Goal: Information Seeking & Learning: Find specific fact

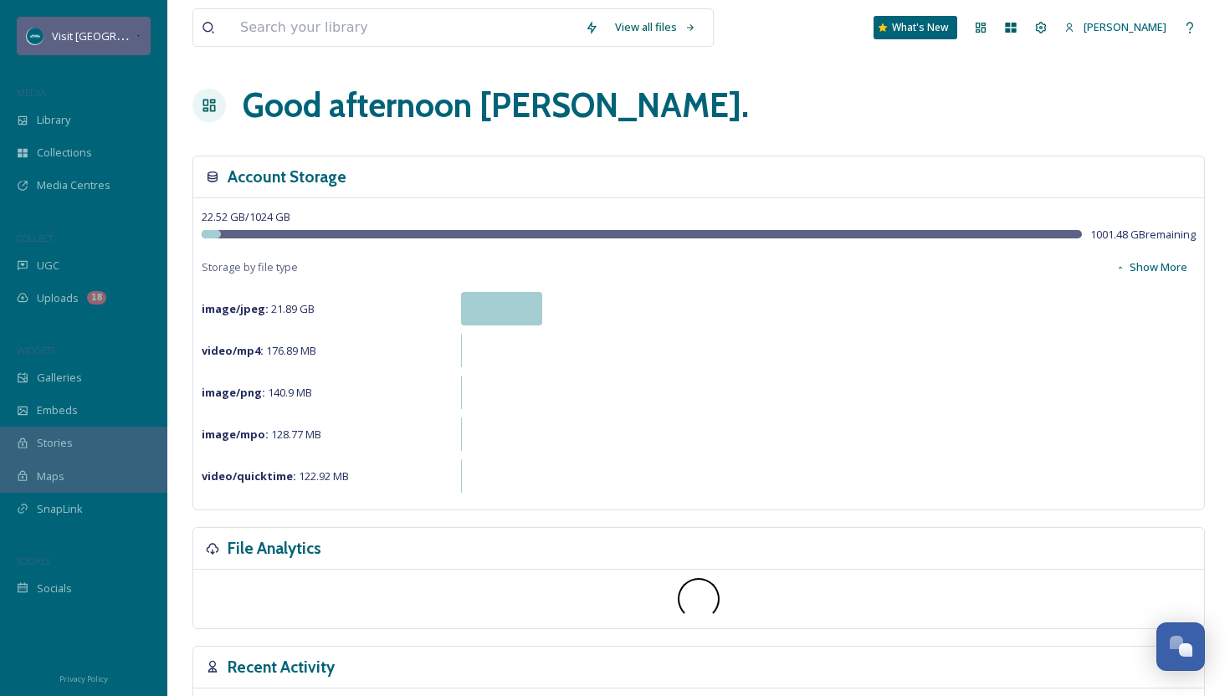
click at [120, 35] on span "Visit [GEOGRAPHIC_DATA][US_STATE]" at bounding box center [145, 36] width 187 height 16
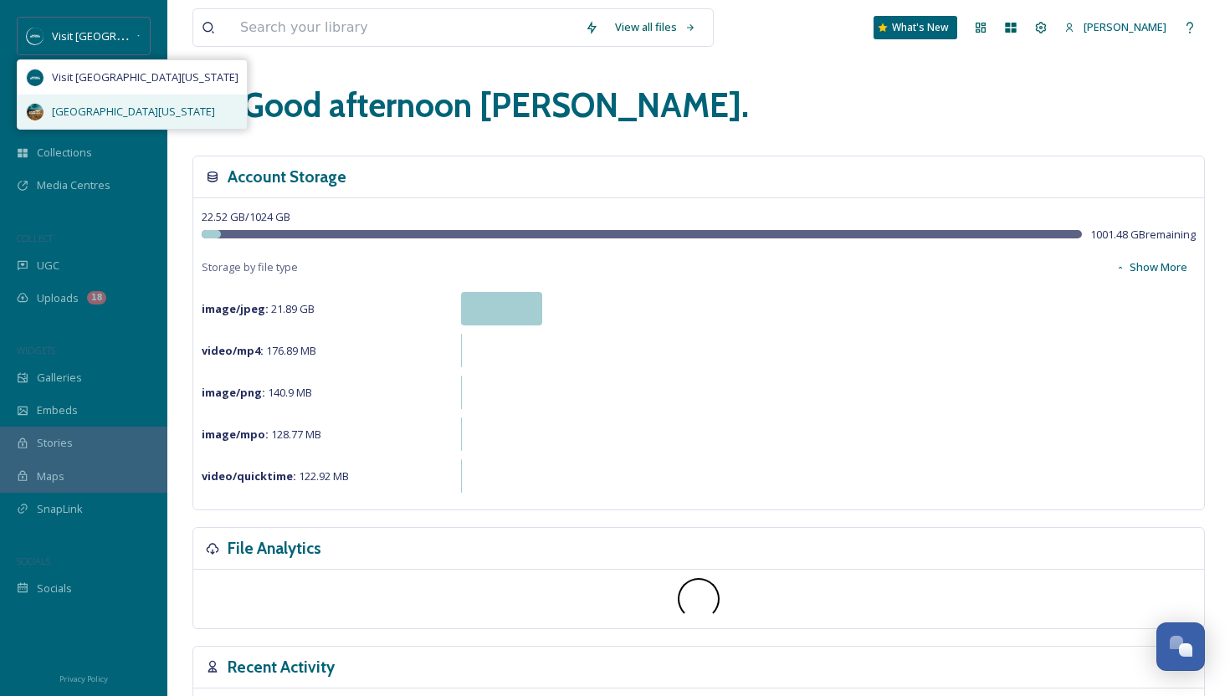
click at [115, 101] on div "[GEOGRAPHIC_DATA][US_STATE]" at bounding box center [132, 112] width 229 height 34
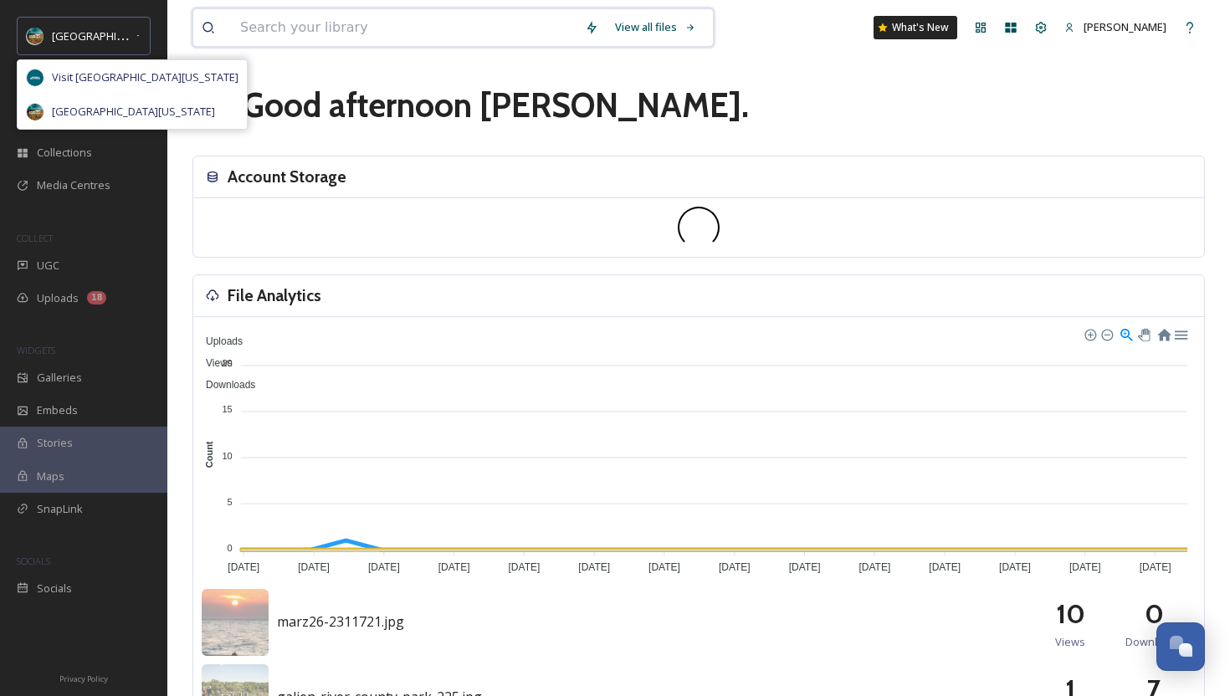
click at [367, 23] on input at bounding box center [404, 27] width 345 height 37
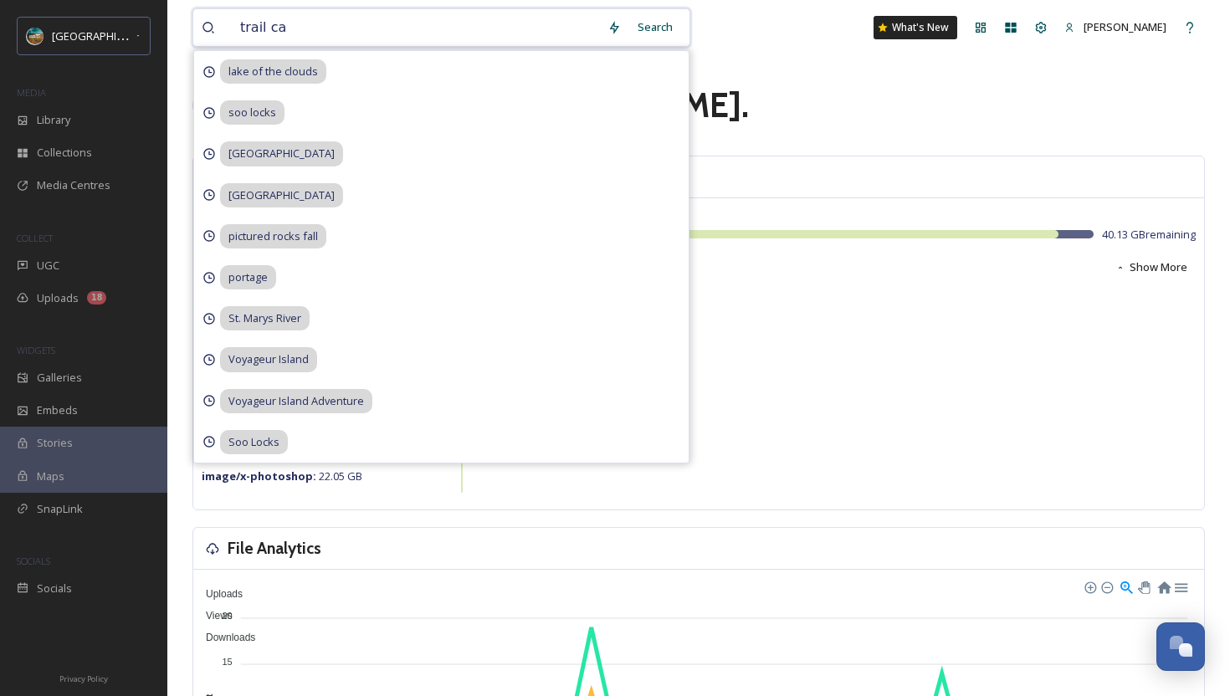
type input "trail cam"
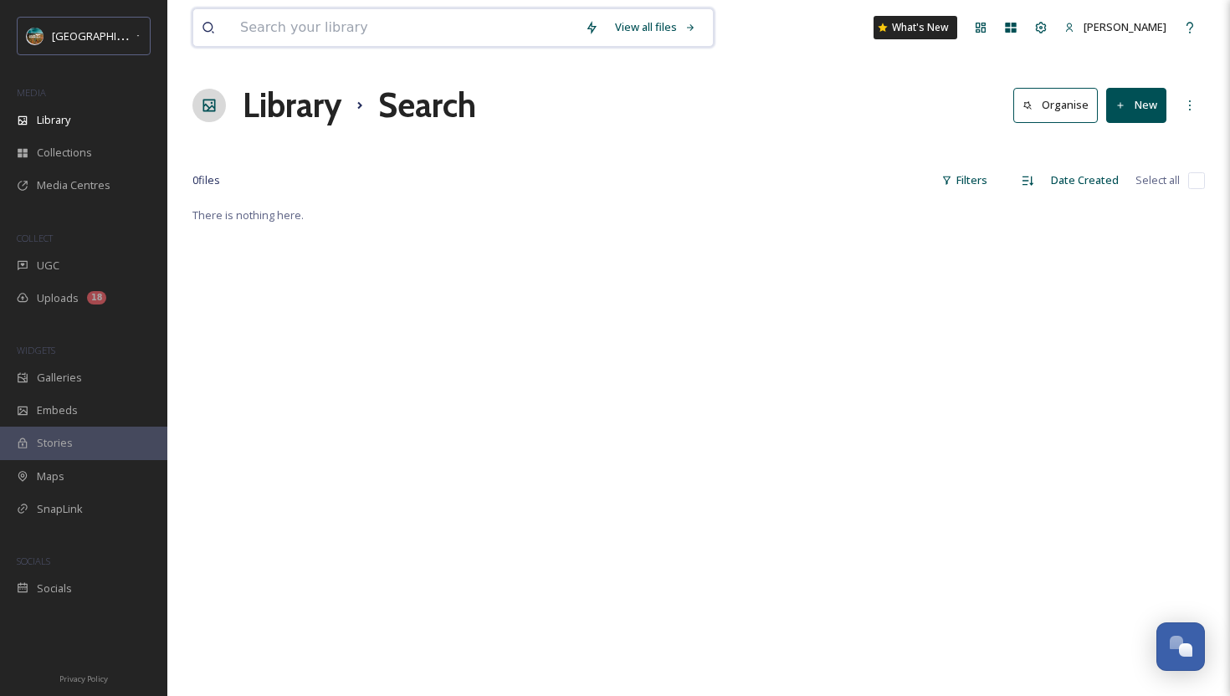
click at [325, 33] on input at bounding box center [404, 27] width 345 height 37
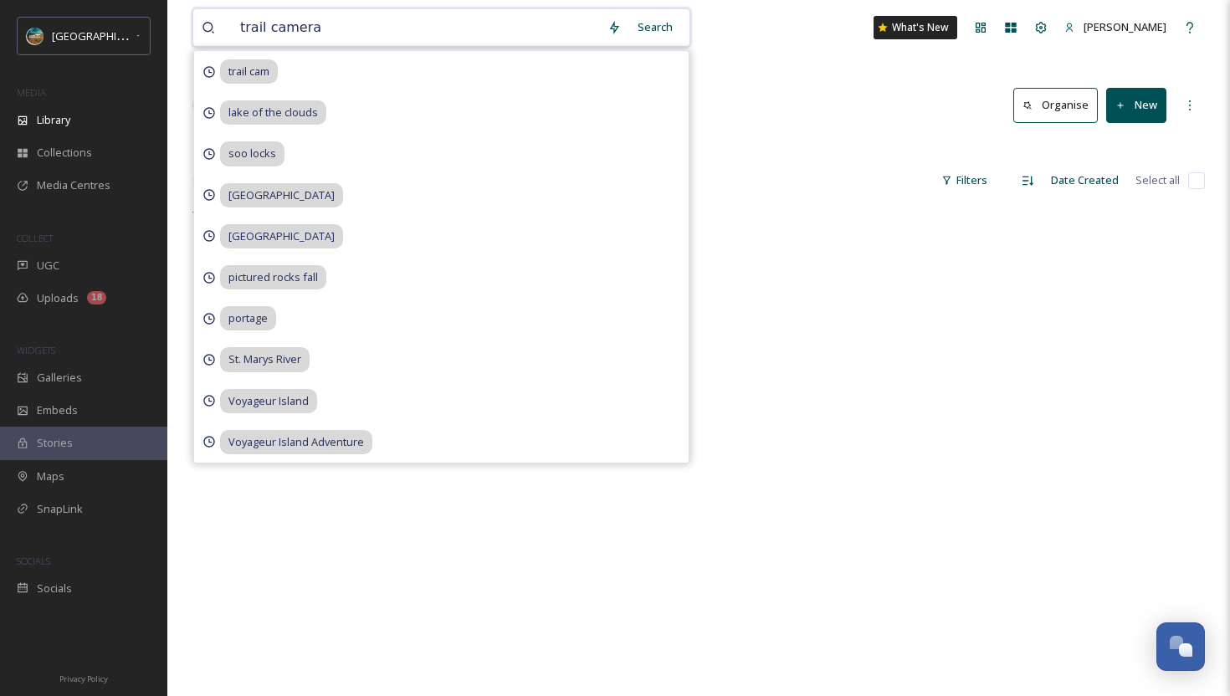
type input "trail camera"
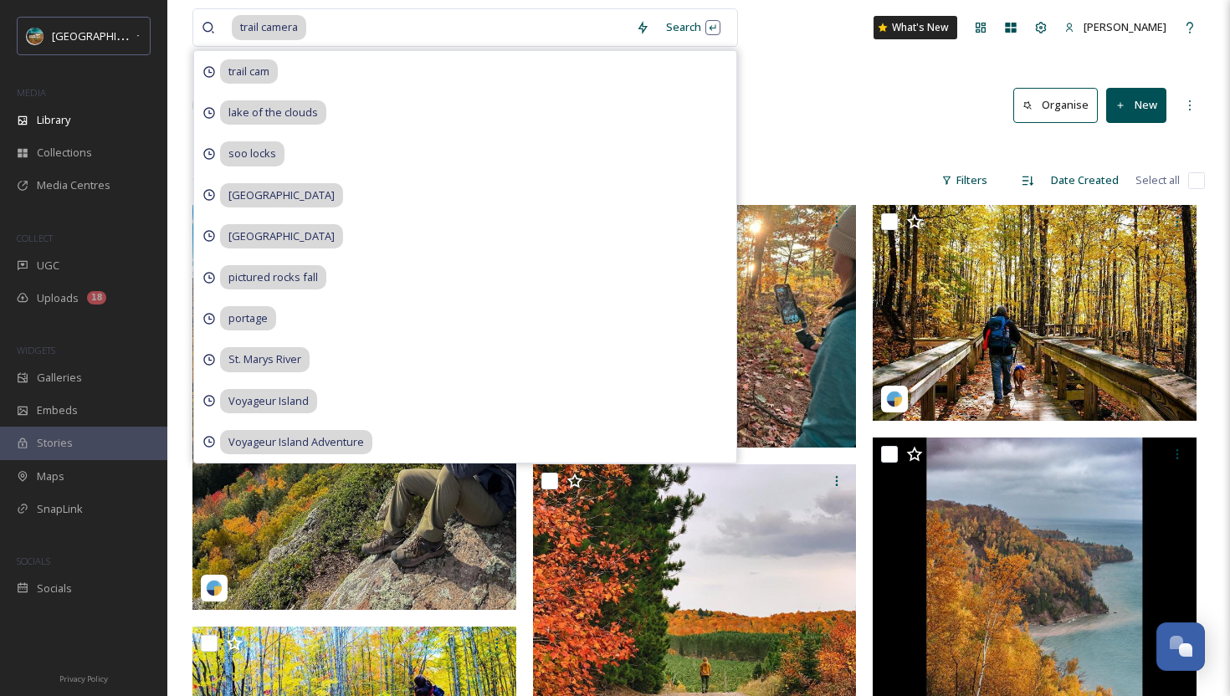
click at [857, 136] on div "trail camera Search trail cam lake of the clouds soo locks [GEOGRAPHIC_DATA] pi…" at bounding box center [698, 565] width 1063 height 1130
